Goal: Task Accomplishment & Management: Use online tool/utility

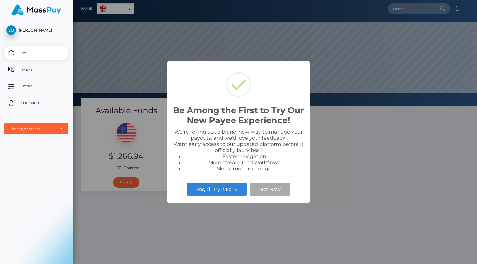
scroll to position [106, 404]
drag, startPoint x: 279, startPoint y: 192, endPoint x: 237, endPoint y: 190, distance: 41.9
click at [276, 191] on button "Not Now" at bounding box center [270, 189] width 40 height 12
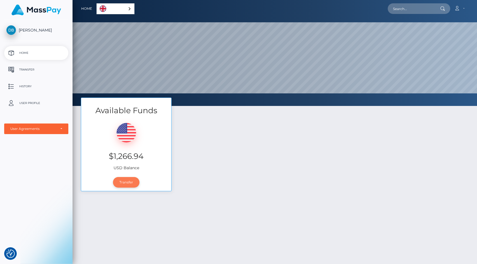
click at [132, 186] on link "Transfer" at bounding box center [126, 182] width 26 height 11
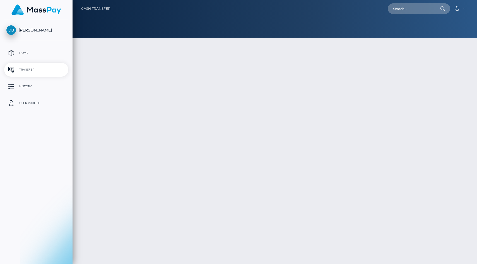
type input "1266.94"
select select
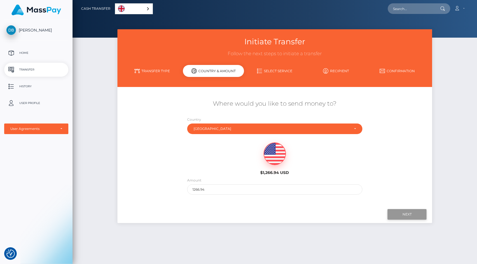
click at [416, 217] on input "Next" at bounding box center [406, 214] width 39 height 11
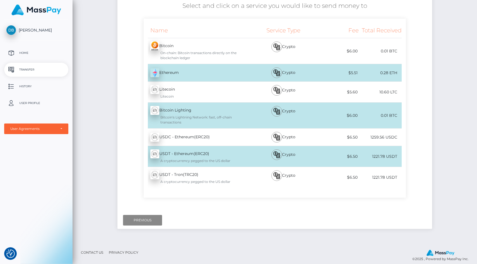
scroll to position [104, 0]
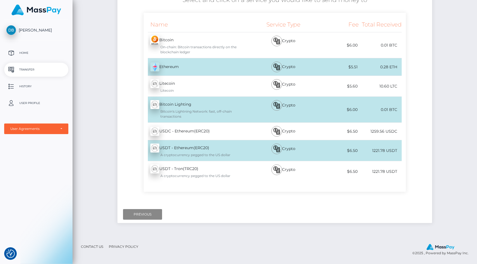
click at [197, 170] on div "USDT - Tron(TRC20) - USDT A cryptocurrency pegged to the US dollar" at bounding box center [198, 171] width 108 height 21
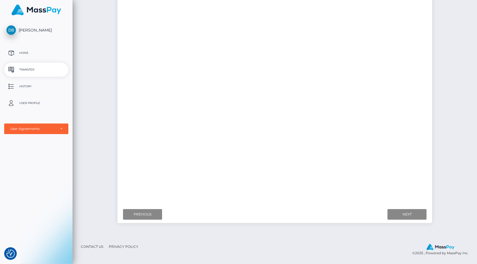
scroll to position [0, 0]
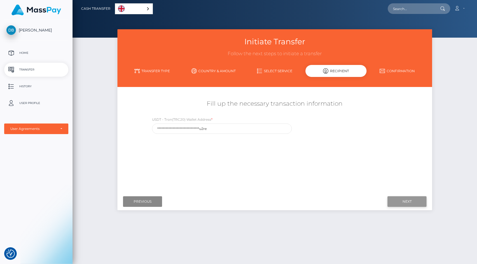
click at [416, 200] on input "Next" at bounding box center [406, 201] width 39 height 11
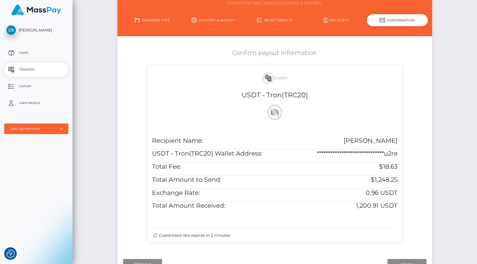
scroll to position [101, 0]
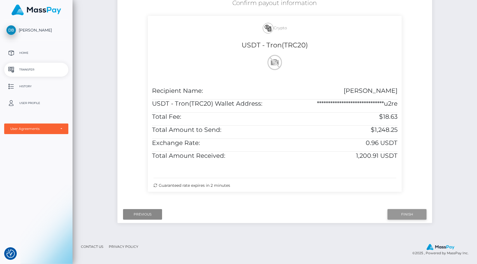
click at [405, 218] on input "Finish" at bounding box center [406, 214] width 39 height 11
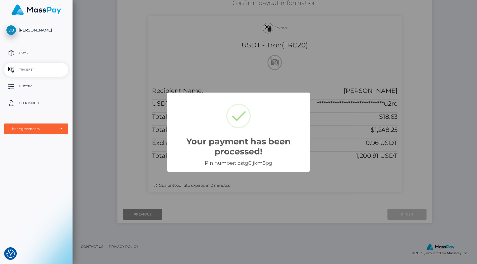
click at [379, 193] on div "Your payment has been processed! × Pin number: ostg6ljkm8pg OK Cancel" at bounding box center [238, 132] width 477 height 264
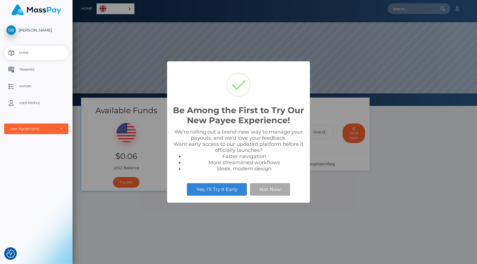
scroll to position [106, 404]
click at [278, 188] on button "Not Now" at bounding box center [270, 189] width 40 height 12
